Goal: Check status: Check status

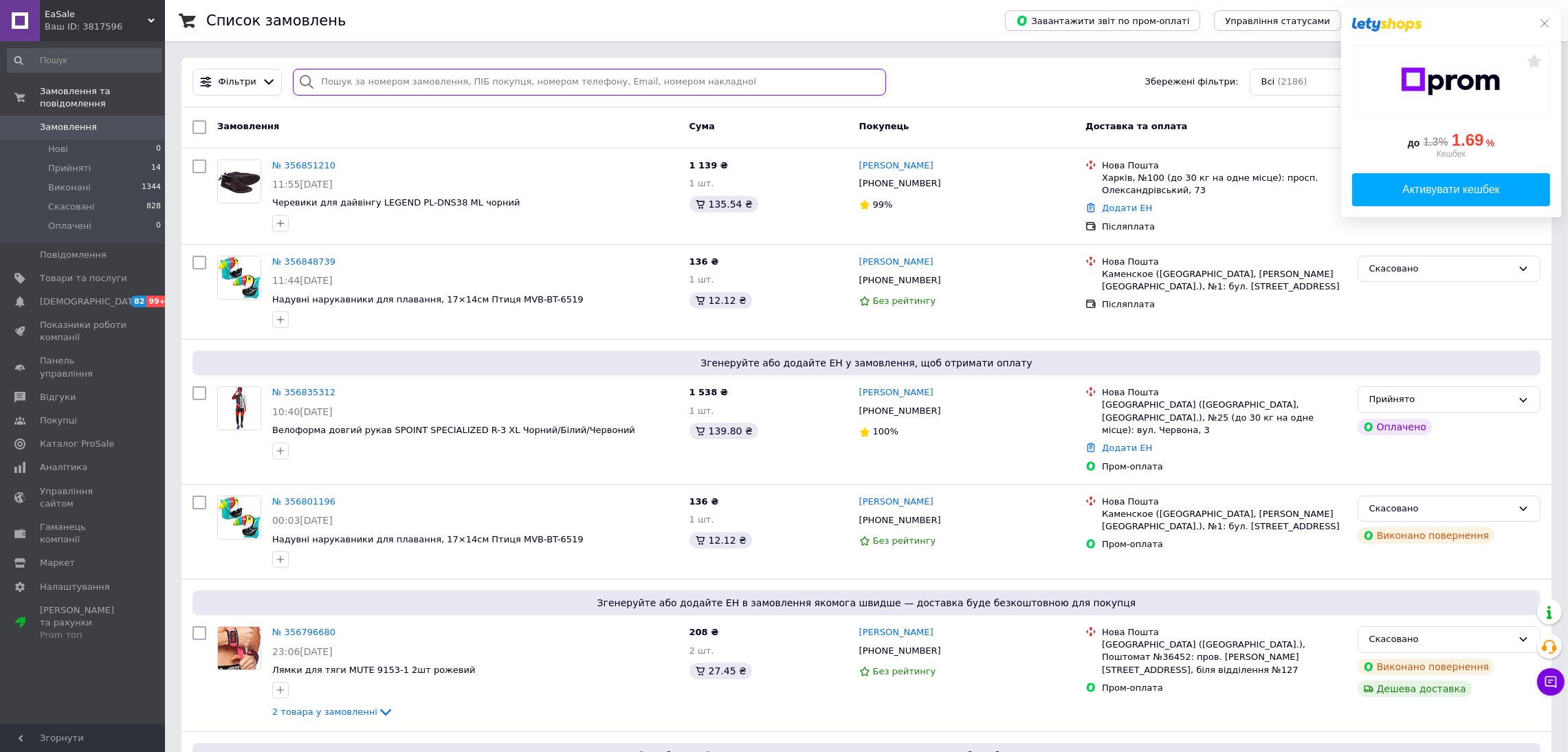
drag, startPoint x: 390, startPoint y: 83, endPoint x: 402, endPoint y: 95, distance: 17.0
click at [390, 82] on input "search" at bounding box center [589, 82] width 593 height 27
paste input "356135426"
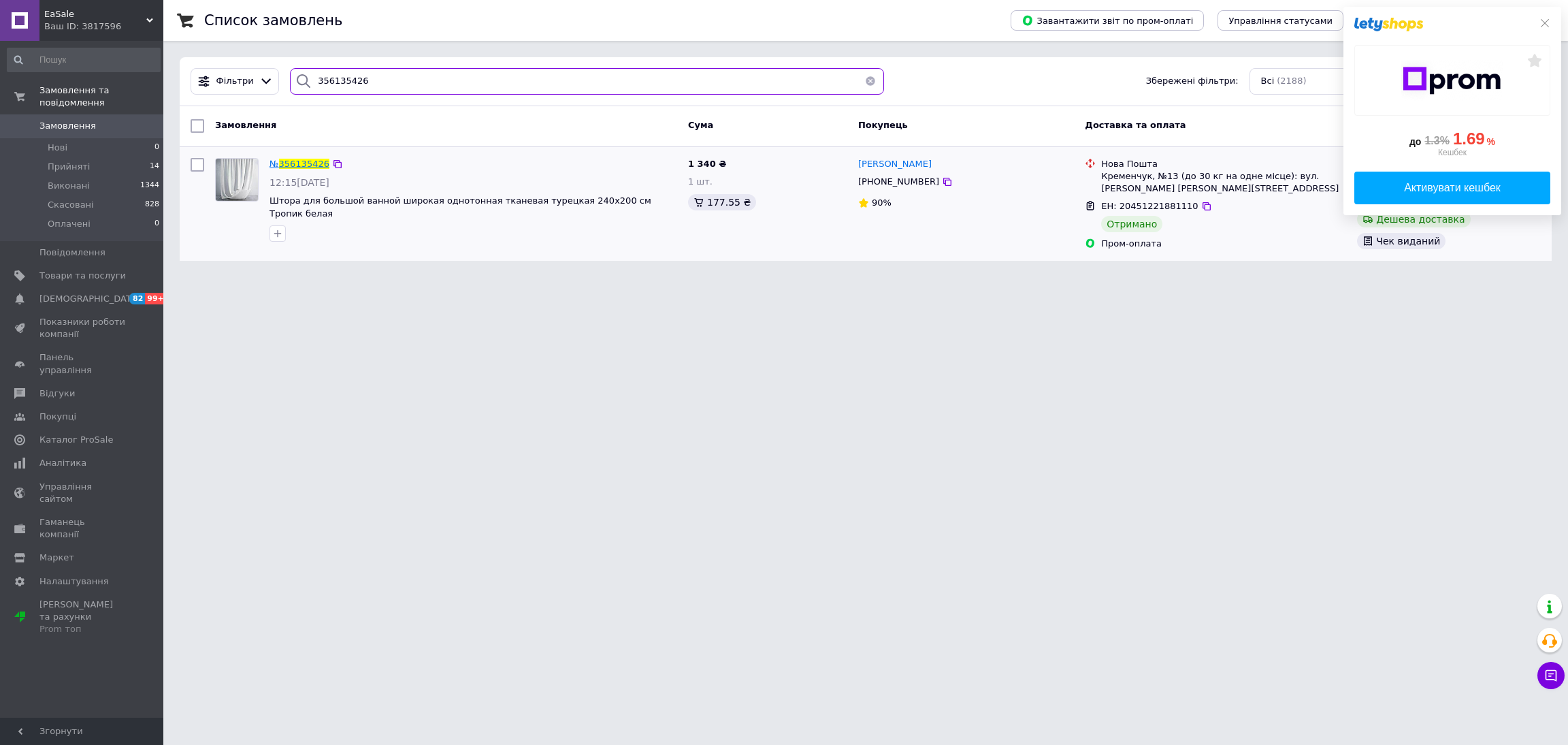
type input "356135426"
click at [299, 163] on span "356135426" at bounding box center [304, 163] width 50 height 11
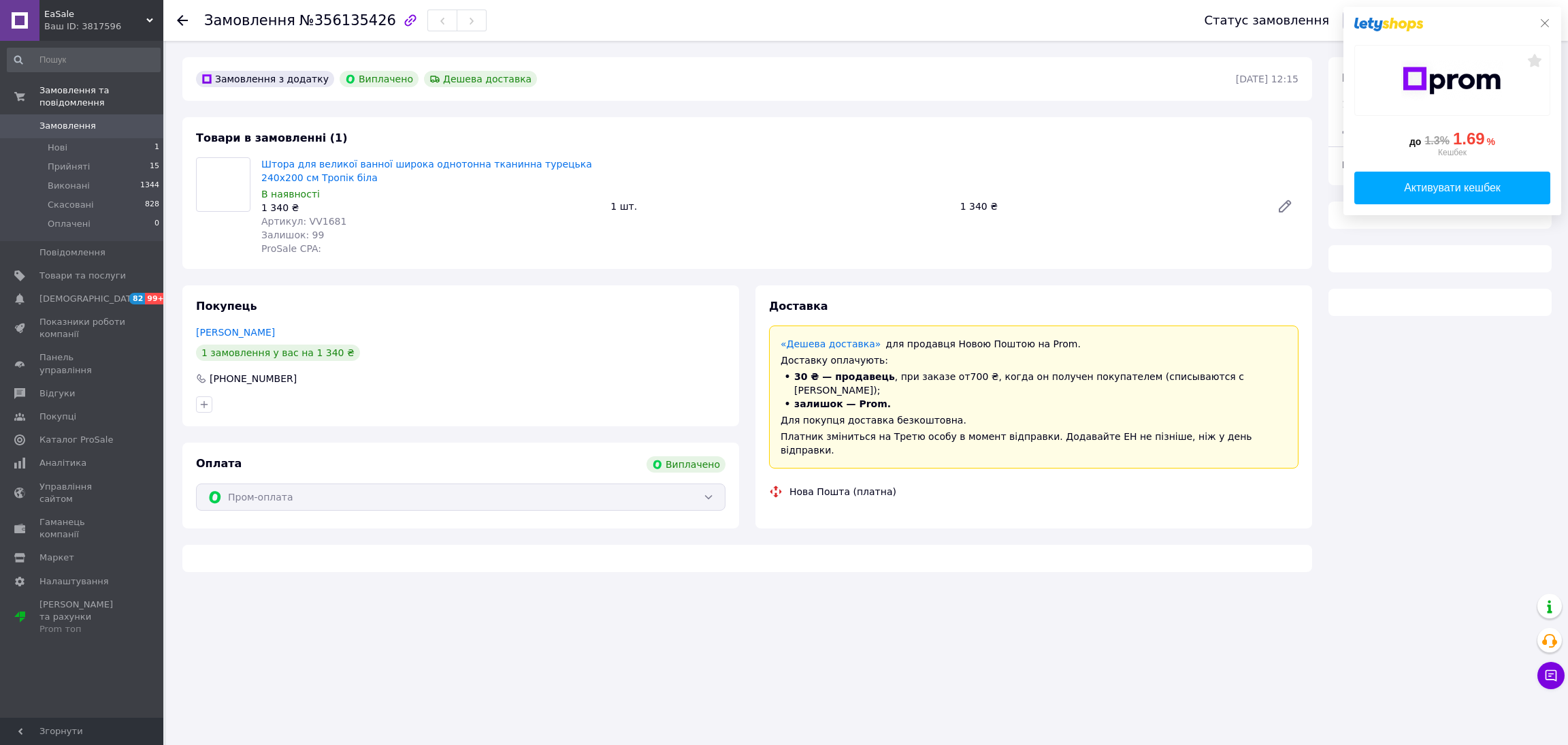
click at [1543, 20] on icon at bounding box center [1544, 23] width 11 height 11
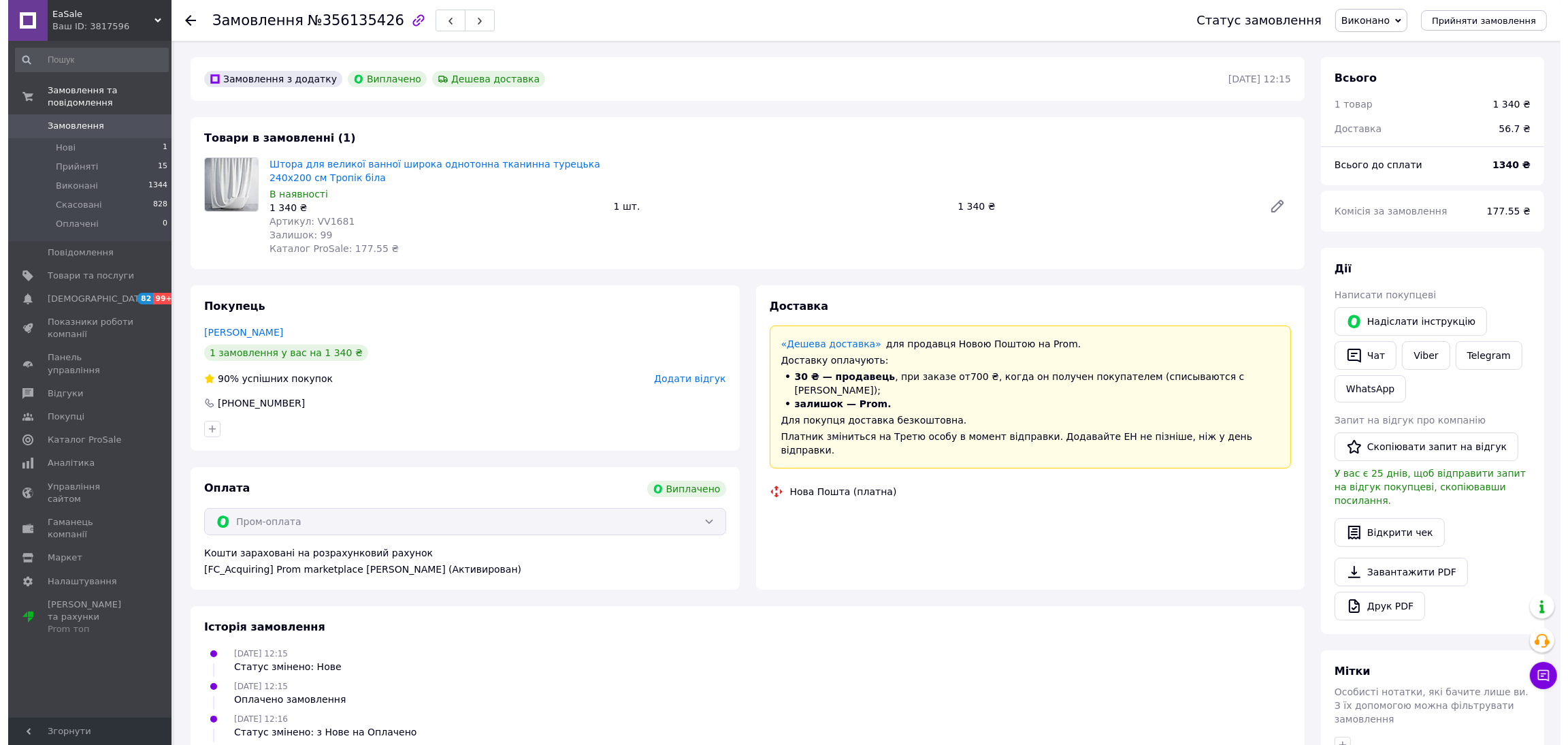
scroll to position [43, 0]
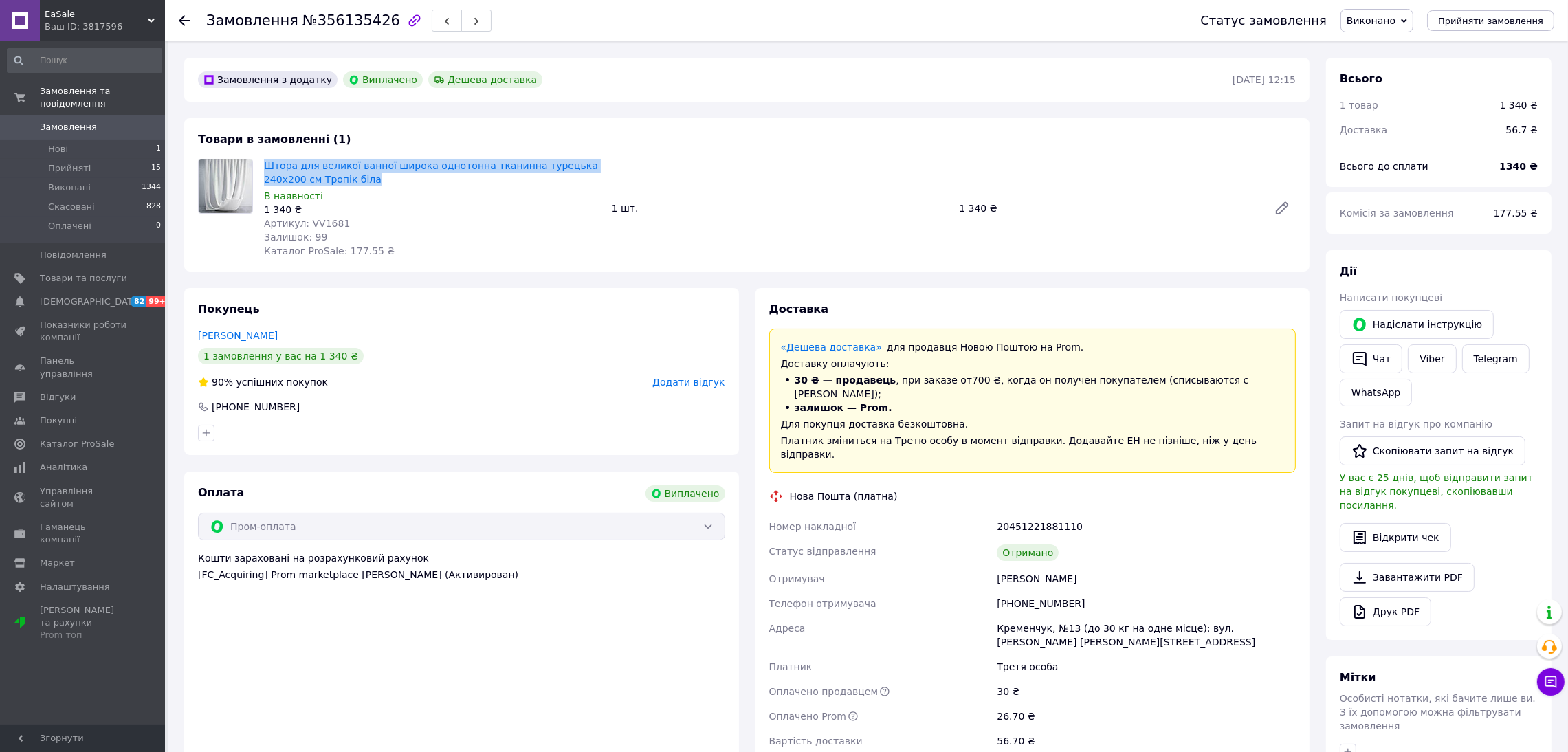
drag, startPoint x: 352, startPoint y: 179, endPoint x: 263, endPoint y: 166, distance: 89.9
click at [264, 166] on span "Штора для великої ванної широка однотонна тканинна турецька 240х200 см Тропік б…" at bounding box center [432, 173] width 337 height 28
copy link "Штора для великої ванної широка однотонна тканинна турецька 240х200 см Тропік б…"
click at [317, 220] on span "Артикул: VV1681" at bounding box center [307, 223] width 86 height 11
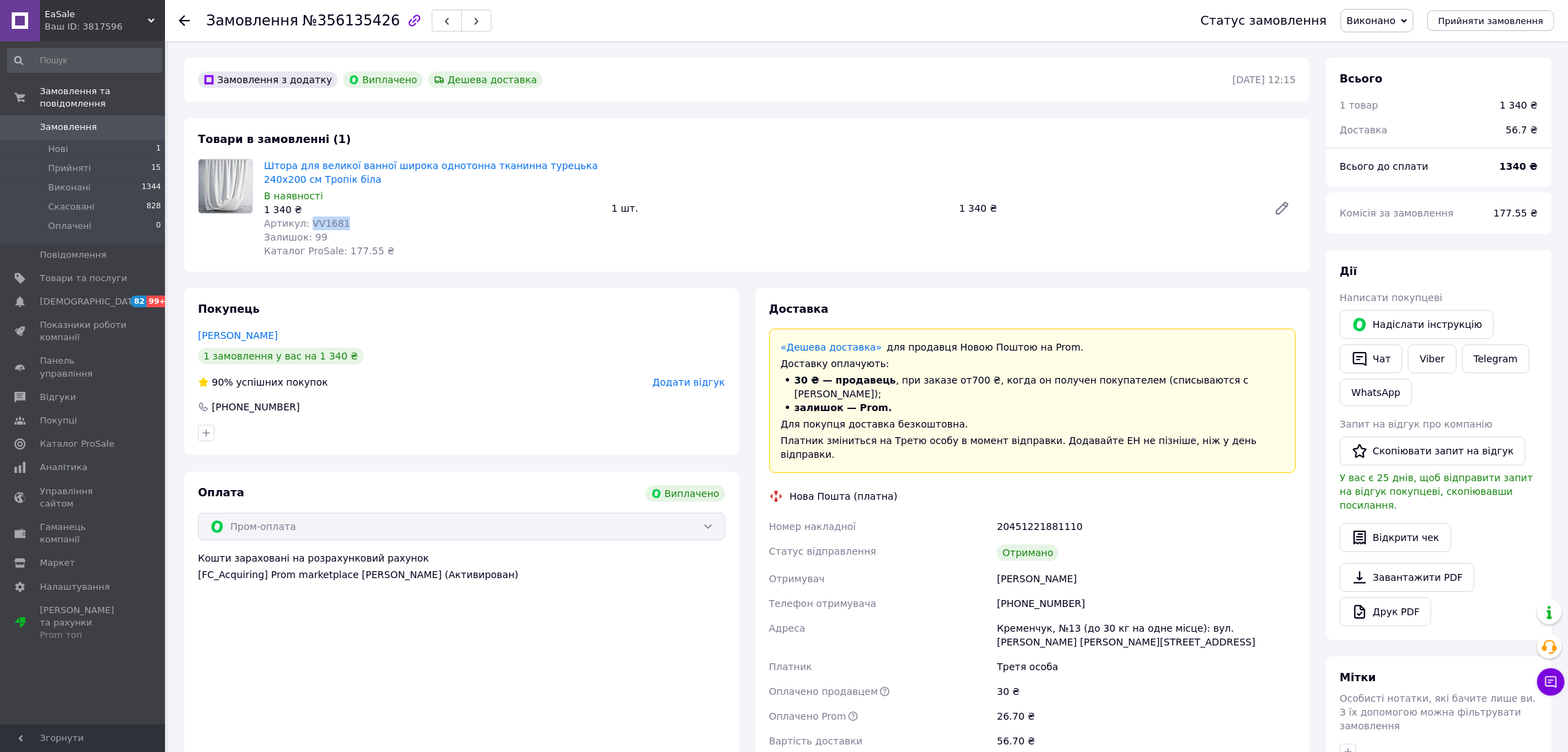
copy span "VV1681"
drag, startPoint x: 176, startPoint y: 14, endPoint x: 183, endPoint y: 20, distance: 9.2
click at [177, 14] on div "Замовлення №356135426 Статус замовлення Виконано Прийнято Скасовано Оплачено Пр…" at bounding box center [866, 20] width 1403 height 41
click at [189, 25] on div at bounding box center [193, 20] width 28 height 41
click at [185, 20] on use at bounding box center [184, 20] width 11 height 11
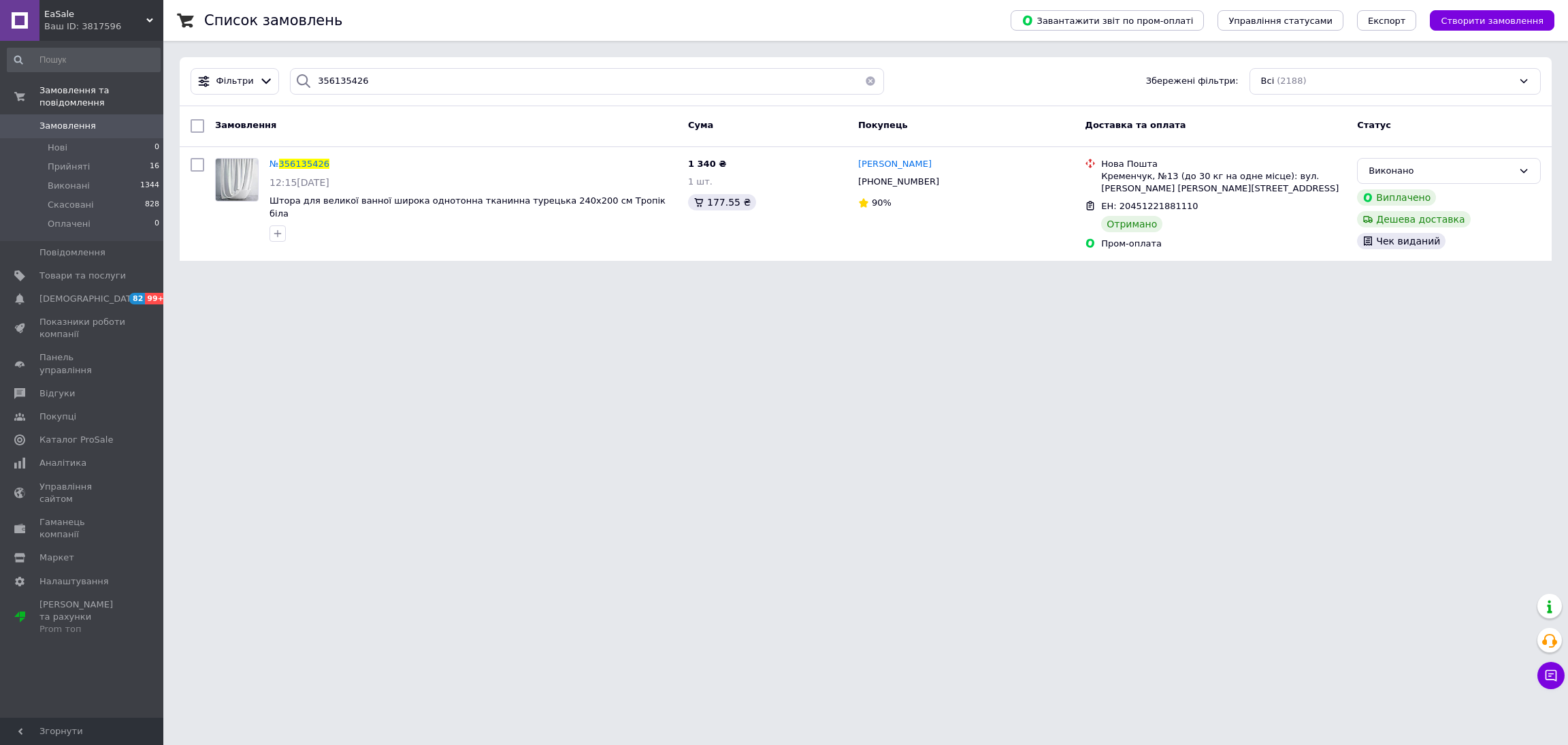
click at [862, 87] on button "button" at bounding box center [870, 81] width 28 height 27
